Goal: Task Accomplishment & Management: Use online tool/utility

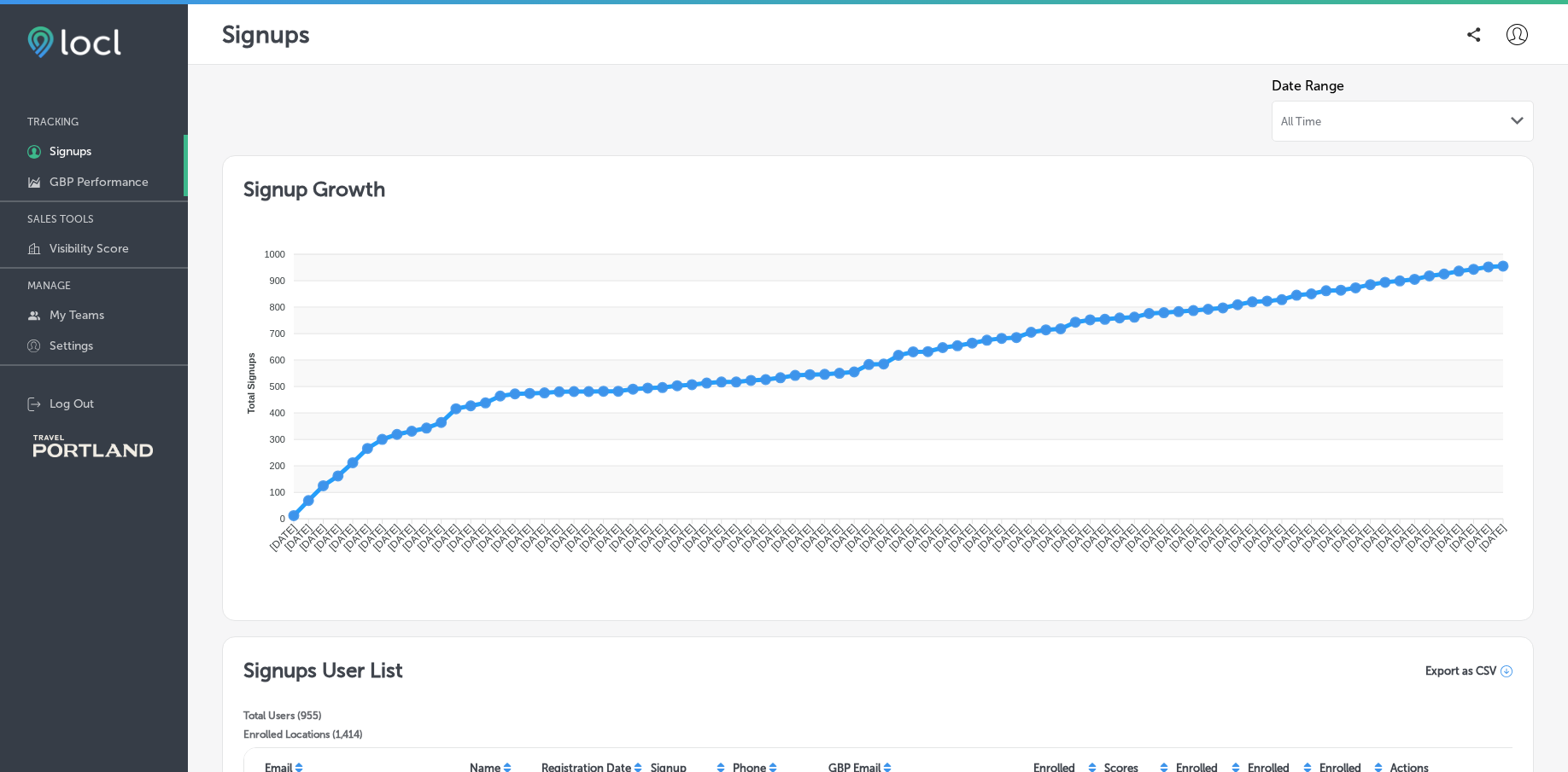
click at [112, 176] on p "GBP Performance" at bounding box center [99, 182] width 99 height 15
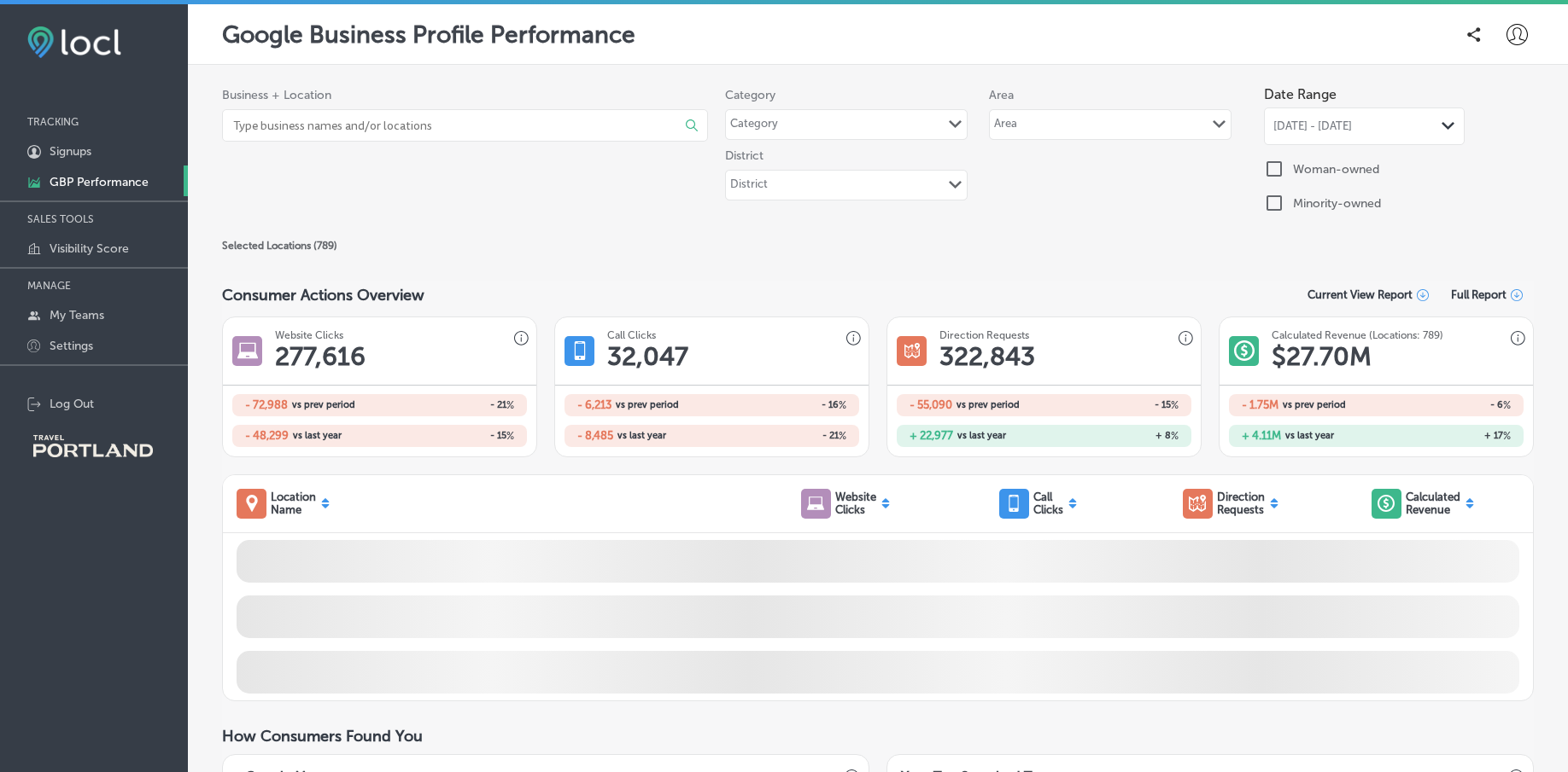
click at [354, 119] on input at bounding box center [441, 125] width 418 height 31
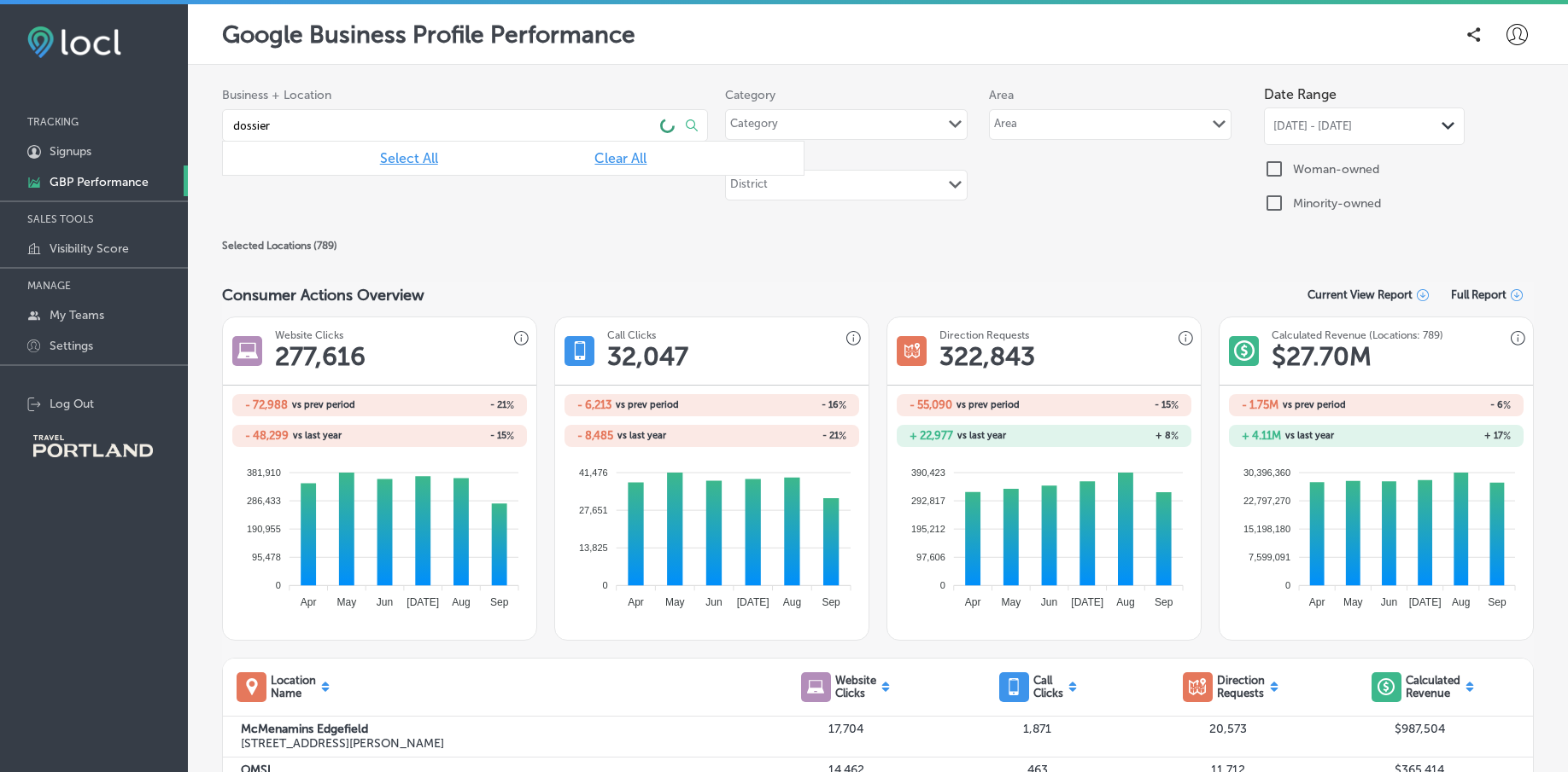
type input "dossier"
